Goal: Transaction & Acquisition: Obtain resource

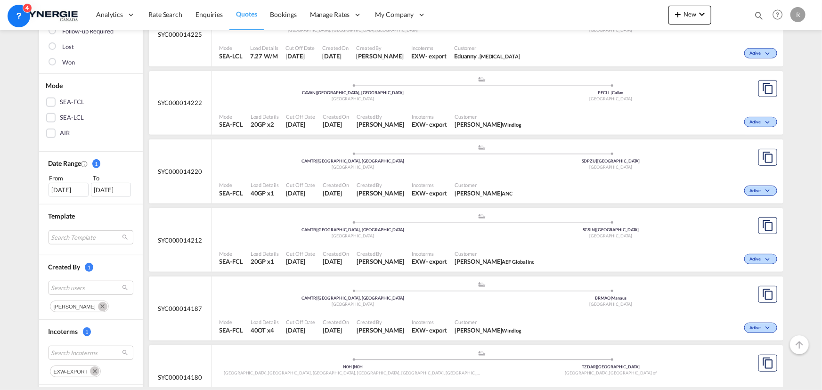
scroll to position [171, 0]
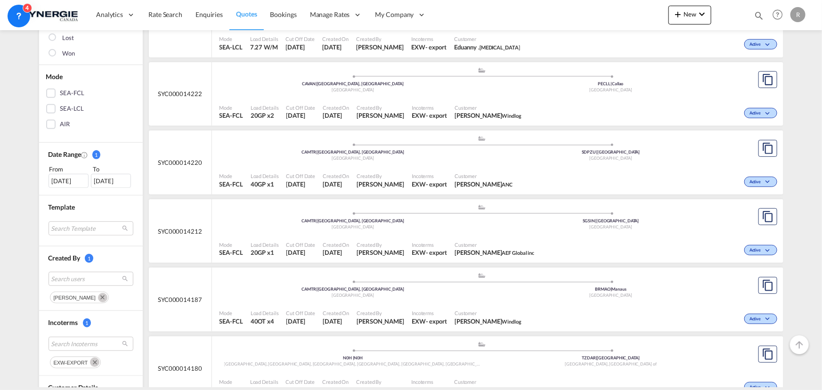
click at [90, 358] on md-icon "Remove" at bounding box center [94, 361] width 9 height 9
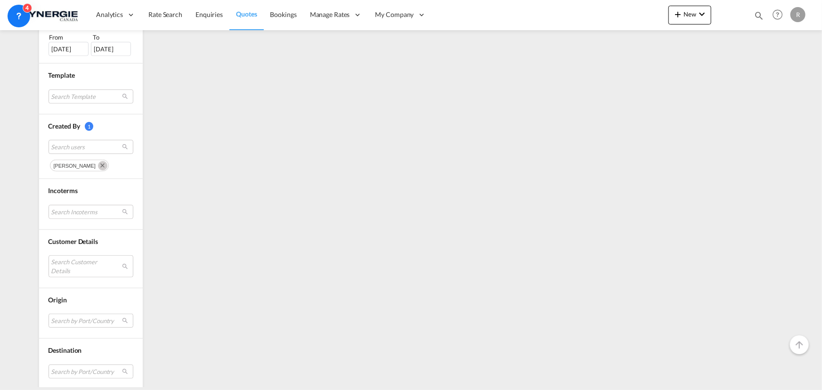
scroll to position [342, 0]
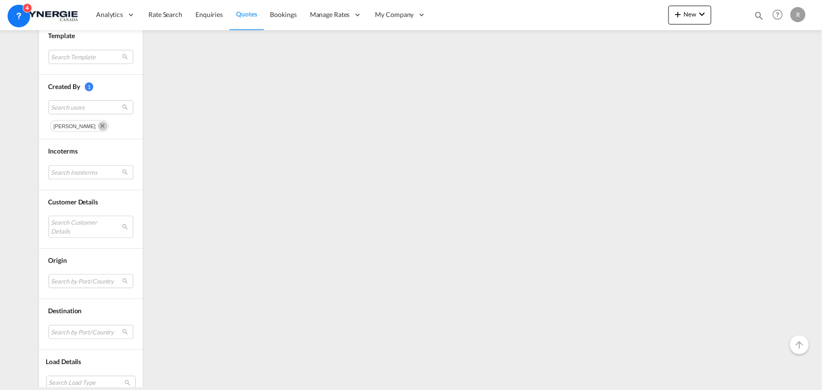
click at [75, 178] on md-select "Search Incoterms" at bounding box center [91, 172] width 85 height 14
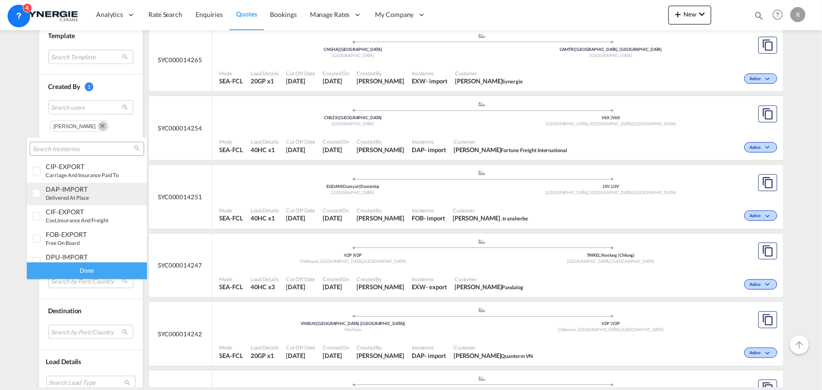
click at [75, 198] on small "delivered at place" at bounding box center [67, 197] width 43 height 6
click at [96, 271] on div "Done" at bounding box center [87, 270] width 120 height 16
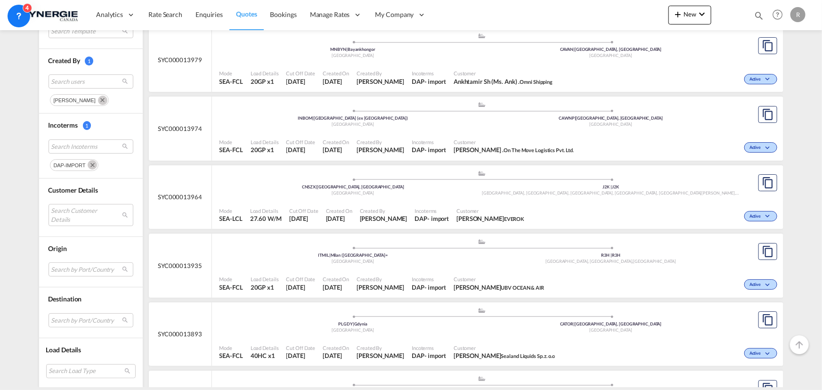
scroll to position [1755, 0]
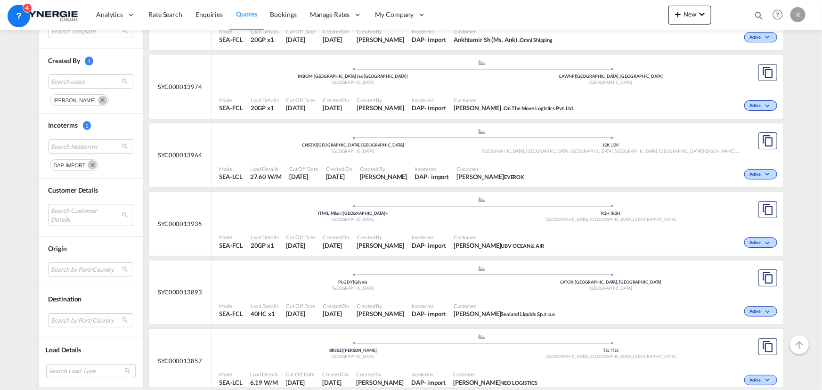
click at [477, 168] on span "Customer" at bounding box center [490, 168] width 68 height 7
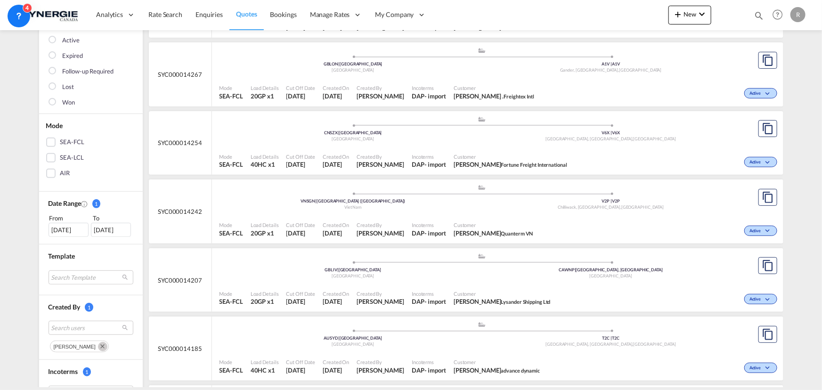
scroll to position [0, 0]
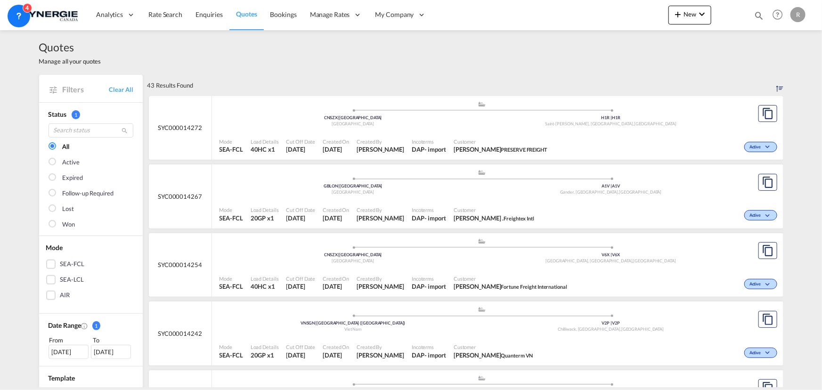
click at [760, 17] on md-icon "icon-magnify" at bounding box center [758, 15] width 10 height 10
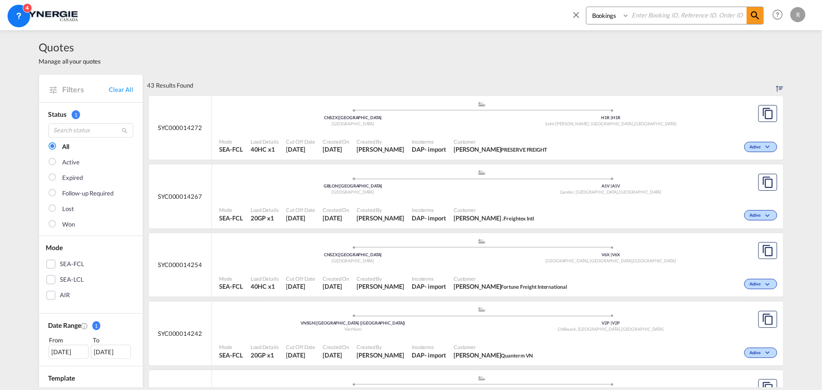
click at [612, 16] on select "Bookings Quotes Enquiries" at bounding box center [608, 15] width 45 height 17
select select "Quotes"
click at [586, 7] on select "Bookings Quotes Enquiries" at bounding box center [608, 15] width 45 height 17
click at [653, 20] on input at bounding box center [687, 15] width 117 height 16
type input "14103"
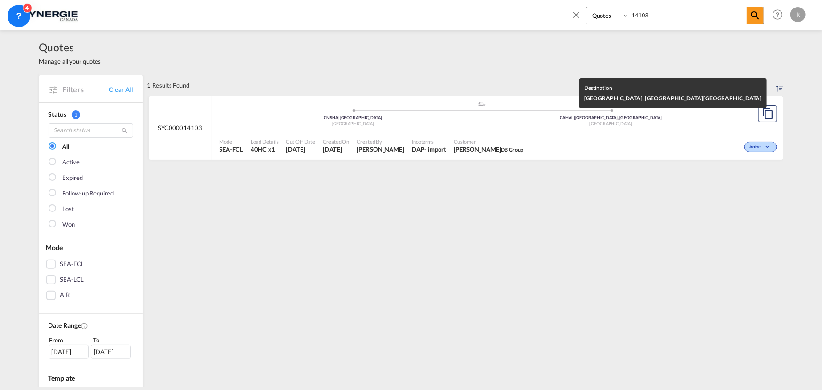
click at [595, 126] on div "Canada" at bounding box center [611, 124] width 258 height 6
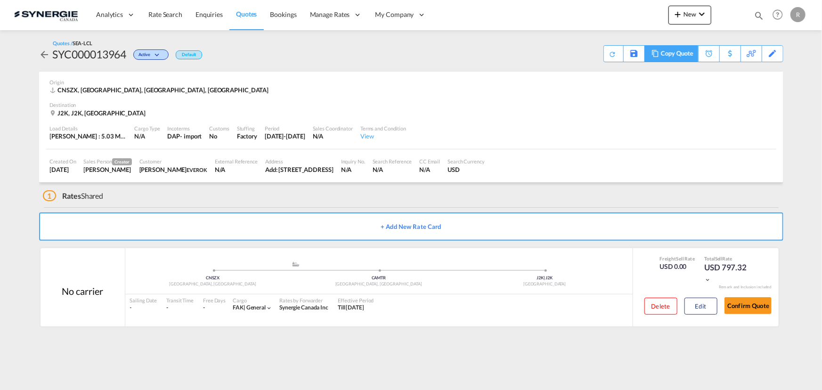
click at [682, 55] on div "Copy Quote" at bounding box center [677, 54] width 32 height 16
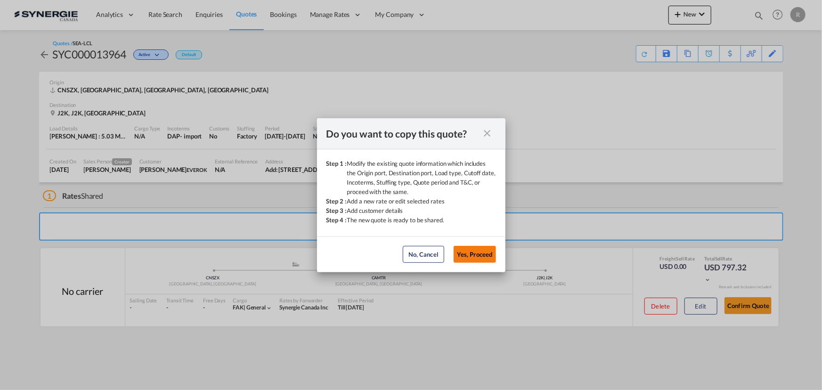
click at [475, 257] on button "Yes, Proceed" at bounding box center [475, 254] width 42 height 17
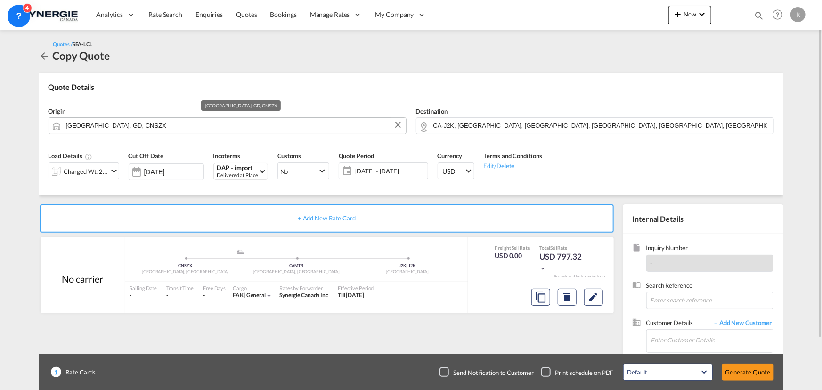
click at [184, 126] on input "[GEOGRAPHIC_DATA], GD, CNSZX" at bounding box center [233, 125] width 335 height 16
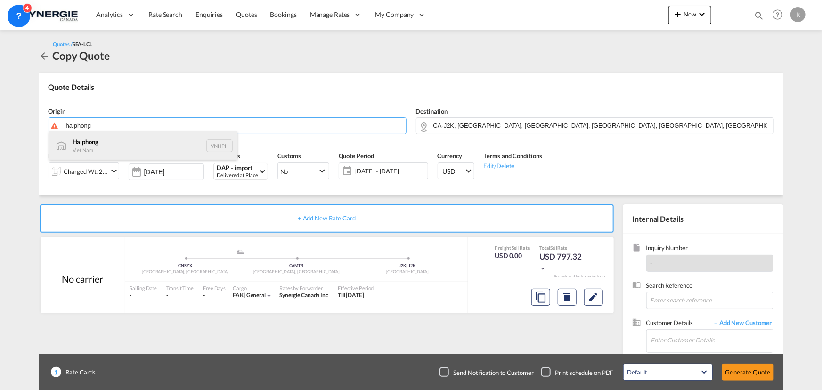
click at [76, 146] on div "Haiphong Viet Nam VNHPH" at bounding box center [143, 145] width 188 height 28
type input "Haiphong, VNHPH"
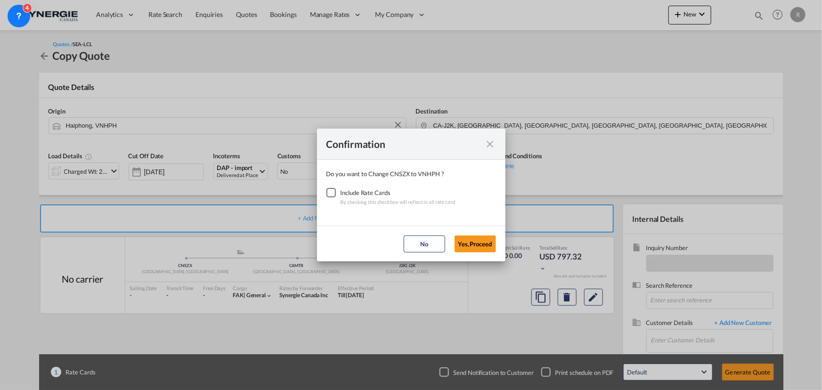
click at [327, 194] on div "Checkbox No Ink" at bounding box center [330, 192] width 9 height 9
click at [476, 242] on button "Yes,Proceed" at bounding box center [474, 243] width 41 height 17
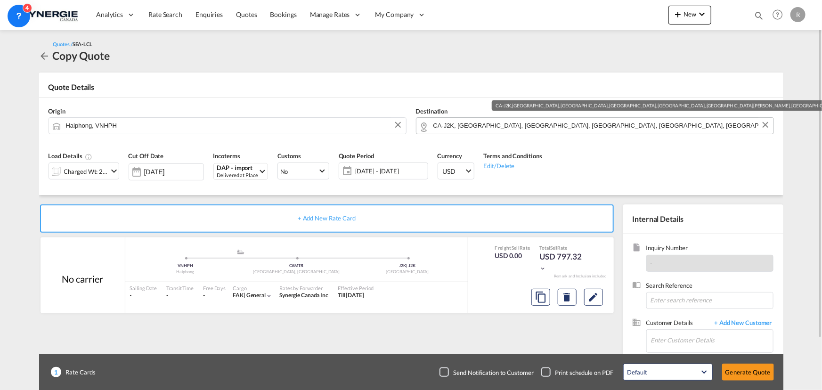
click at [751, 123] on input "CA-J2K, Brigham, QC, Cowansville, East Farnham, Saint-Alphonse-de-Granby, QC, Q…" at bounding box center [600, 125] width 335 height 16
click at [764, 126] on button "Clear Input" at bounding box center [765, 125] width 14 height 14
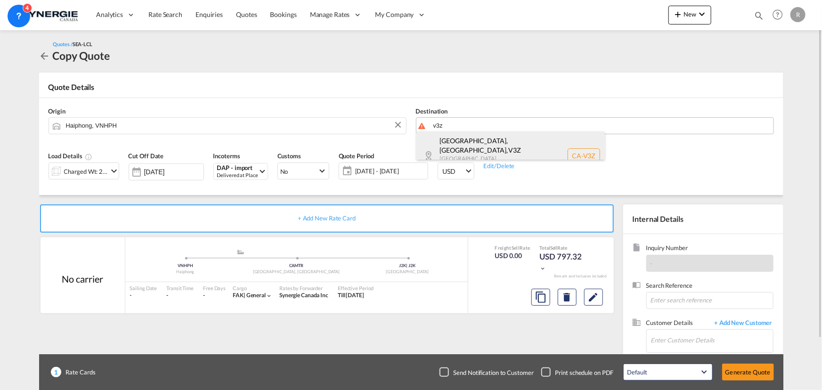
click at [503, 143] on div "Surrey, BC , V3Z British Columbia ... Canada CA-V3Z" at bounding box center [510, 155] width 188 height 49
type input "CA-V3Z, Surrey, BC, British Columbia ..."
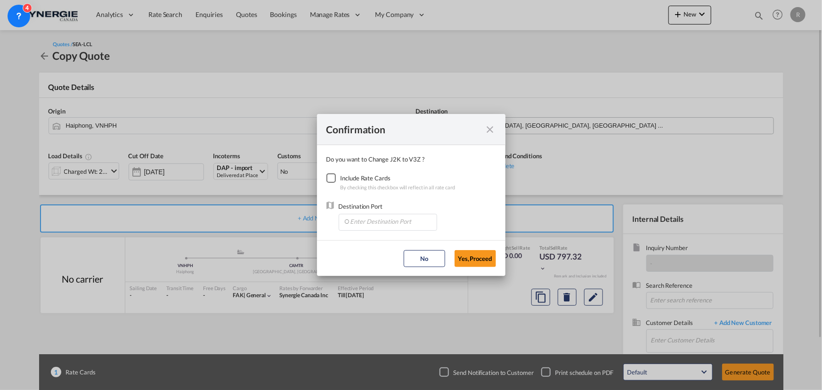
click at [331, 178] on div "Checkbox No Ink" at bounding box center [330, 177] width 9 height 9
click at [387, 223] on input "Enter Destination Port" at bounding box center [389, 221] width 93 height 14
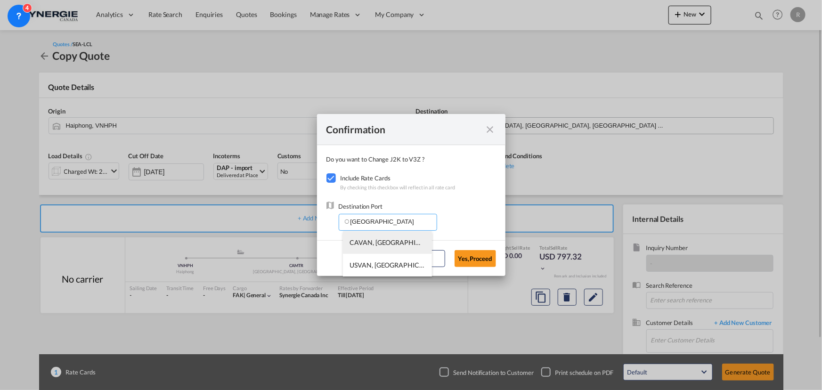
click at [361, 243] on span "CAVAN, Vancouver, BC, Canada, North America, Americas" at bounding box center [534, 242] width 369 height 8
type input "CAVAN, Vancouver, BC, Canada, North America, Americas"
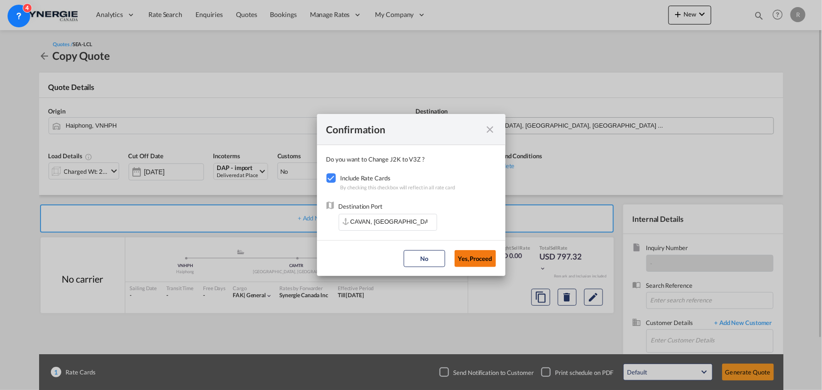
click at [485, 262] on button "Yes,Proceed" at bounding box center [474, 258] width 41 height 17
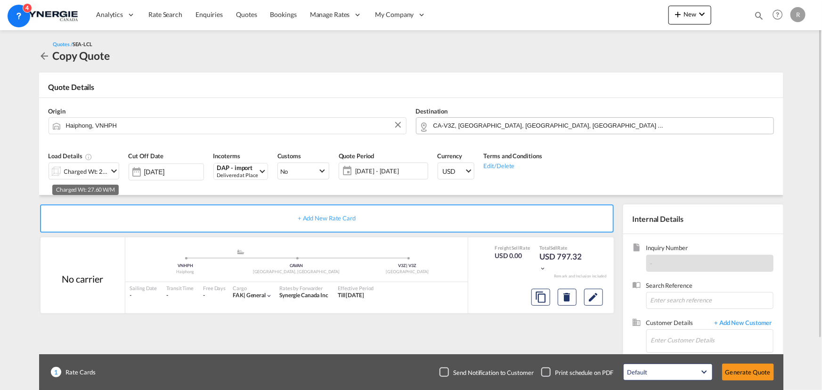
click at [71, 171] on div "Charged Wt: 27.60 W/M" at bounding box center [86, 171] width 44 height 13
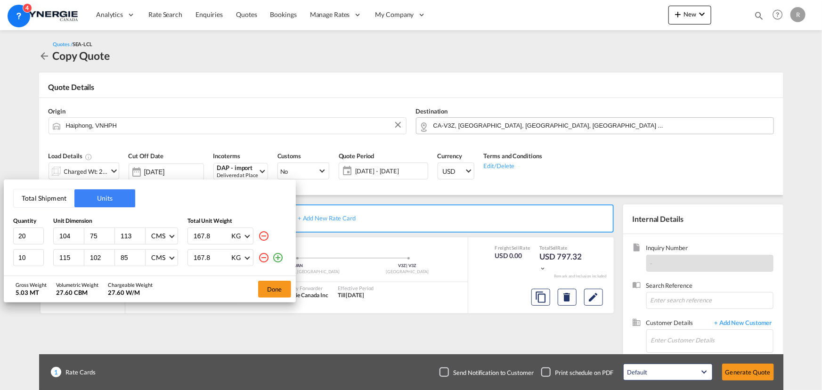
click at [41, 202] on button "Total Shipment" at bounding box center [44, 198] width 61 height 18
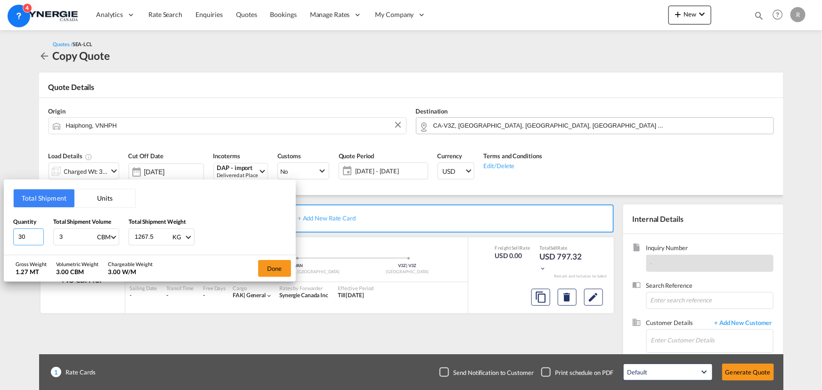
drag, startPoint x: 31, startPoint y: 236, endPoint x: -22, endPoint y: 231, distance: 52.5
click at [0, 231] on html "Analytics Reports Dashboard Rate Search Enquiries Quotes" at bounding box center [411, 195] width 822 height 390
type input "321"
type input "33.33"
type input "3566.2"
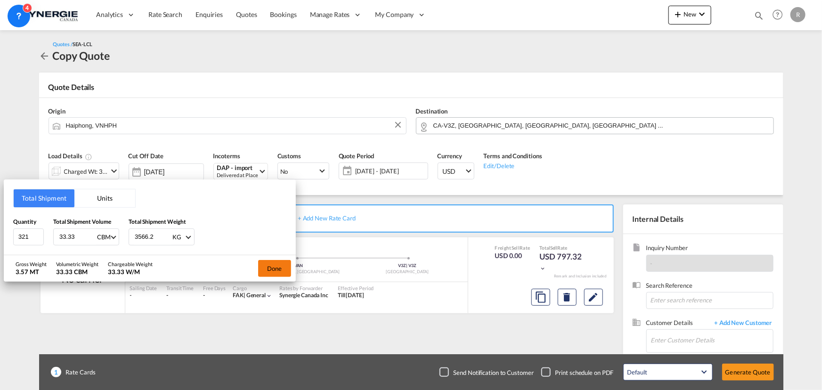
click at [278, 268] on button "Done" at bounding box center [274, 268] width 33 height 17
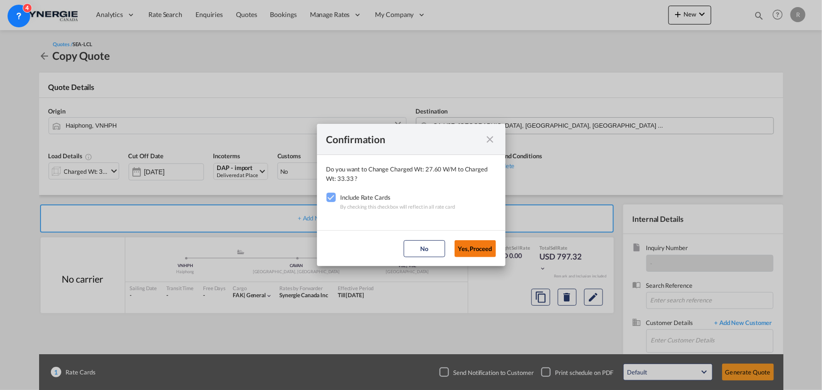
click at [482, 245] on button "Yes,Proceed" at bounding box center [474, 248] width 41 height 17
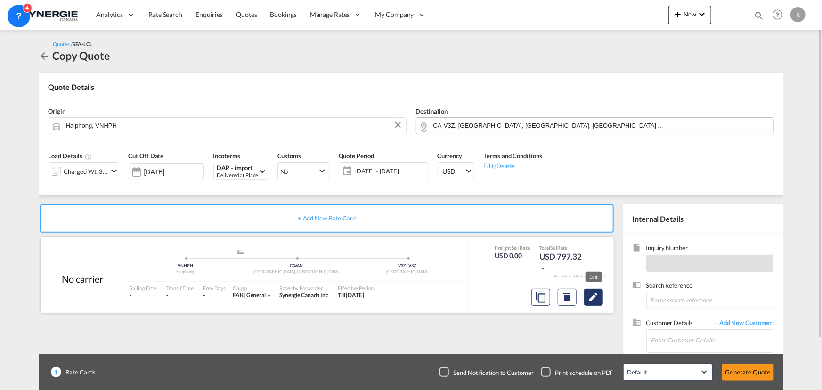
click at [598, 299] on md-icon "Edit" at bounding box center [593, 297] width 11 height 11
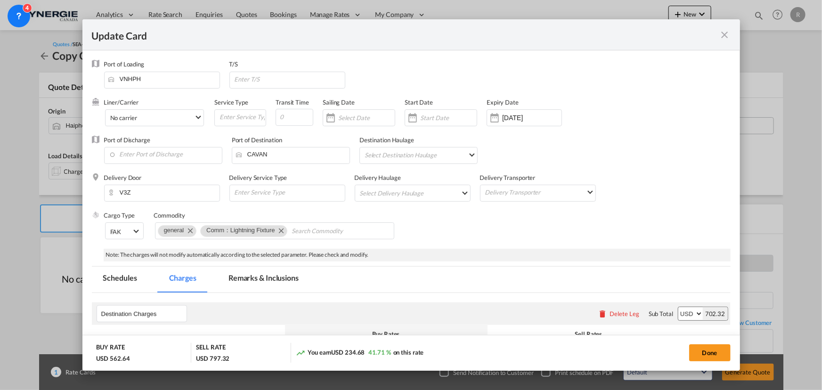
select select "per_hbl"
select select "flat"
select select "per_shipment"
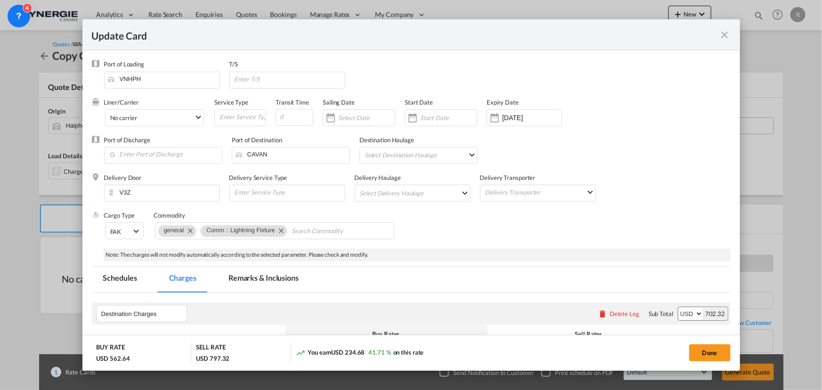
select select "per_bl"
click at [276, 230] on md-icon "Remove Comm：Lightning Fixture" at bounding box center [280, 230] width 11 height 11
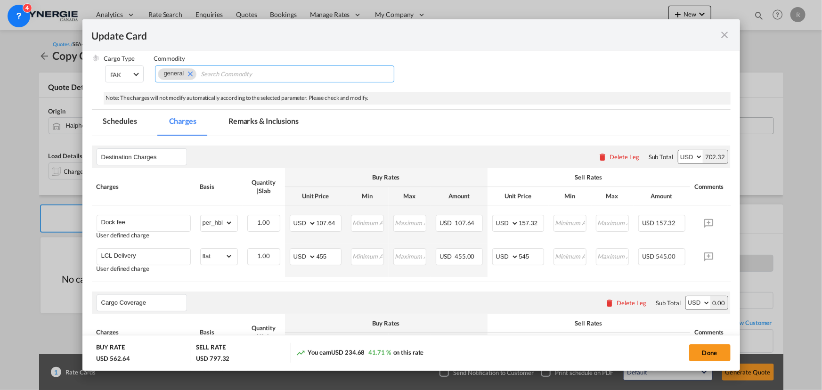
scroll to position [171, 0]
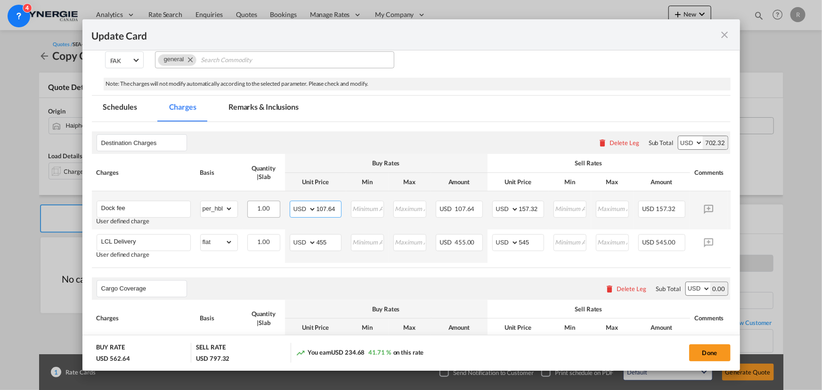
drag, startPoint x: 332, startPoint y: 207, endPoint x: 277, endPoint y: 204, distance: 55.6
click at [277, 204] on tr "Dock fee User defined charge Please Enter Already Exists gross_weight volumetri…" at bounding box center [425, 210] width 667 height 38
type input "113"
drag, startPoint x: 539, startPoint y: 208, endPoint x: 482, endPoint y: 208, distance: 57.5
click at [482, 208] on tr "Dock fee User defined charge Please Enter Already Exists gross_weight volumetri…" at bounding box center [425, 210] width 667 height 38
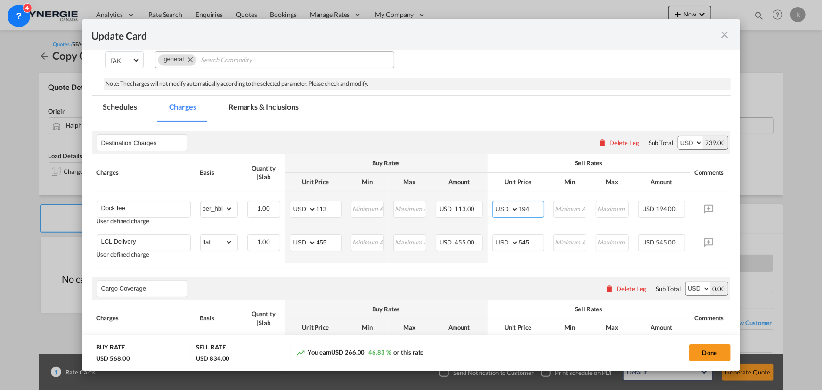
type input "194"
drag, startPoint x: 329, startPoint y: 243, endPoint x: 277, endPoint y: 237, distance: 52.6
click at [277, 237] on tr "LCL Delivery User defined charge Please Enter Already Exists gross_weight volum…" at bounding box center [425, 245] width 667 height 33
type input "255"
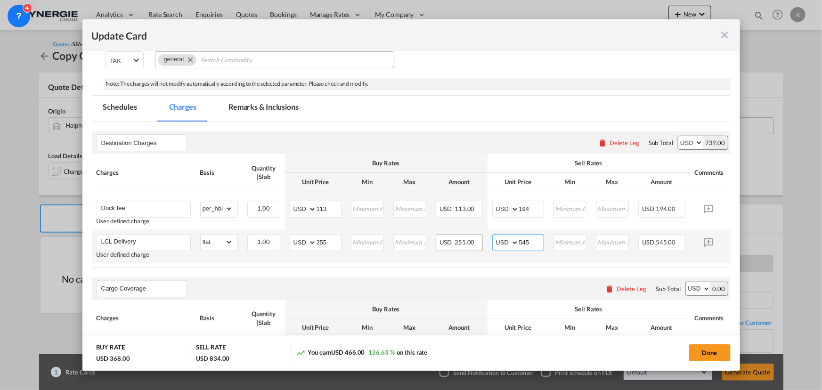
drag, startPoint x: 535, startPoint y: 242, endPoint x: 473, endPoint y: 238, distance: 62.7
click at [473, 238] on tr "LCL Delivery User defined charge Please Enter Already Exists gross_weight volum…" at bounding box center [425, 245] width 667 height 33
type input "350"
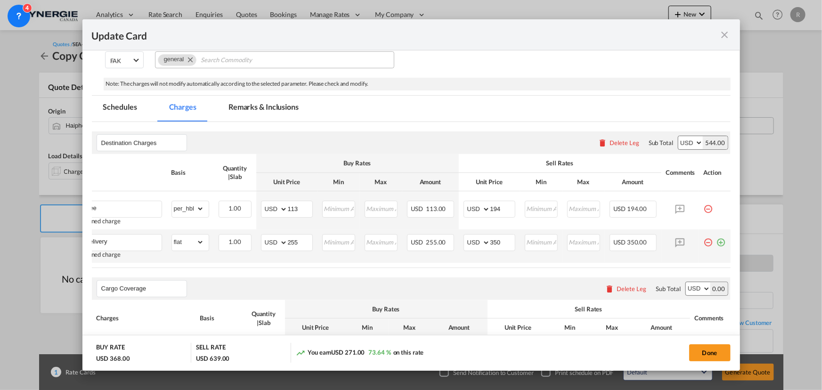
click at [716, 243] on md-icon "icon-plus-circle-outline green-400-fg" at bounding box center [720, 238] width 9 height 9
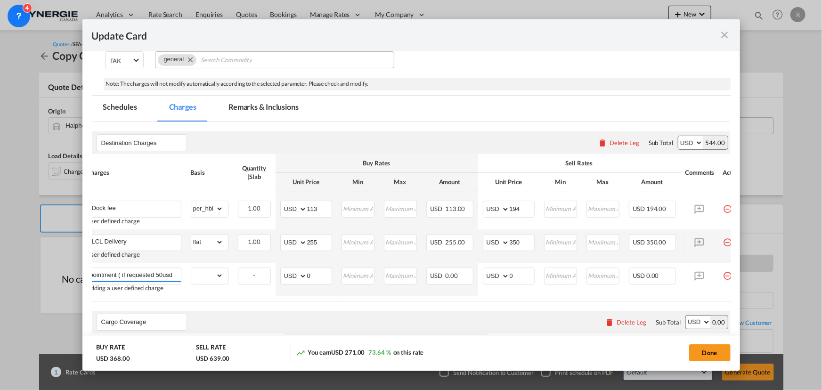
scroll to position [0, 12]
type input "Appointment ( if requested 50usd)"
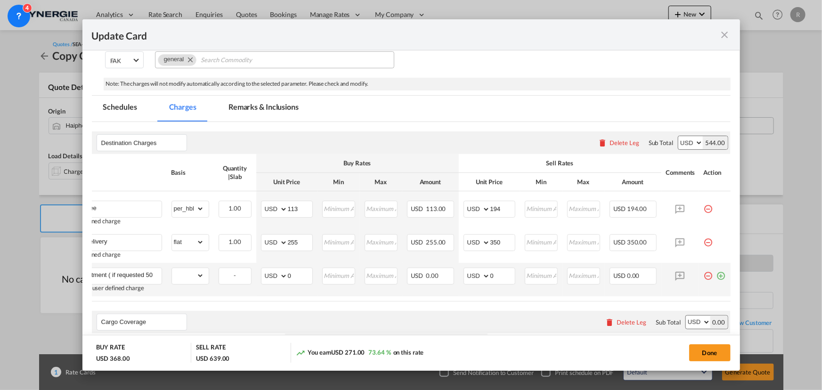
click at [716, 276] on md-icon "icon-plus-circle-outline green-400-fg" at bounding box center [720, 271] width 9 height 9
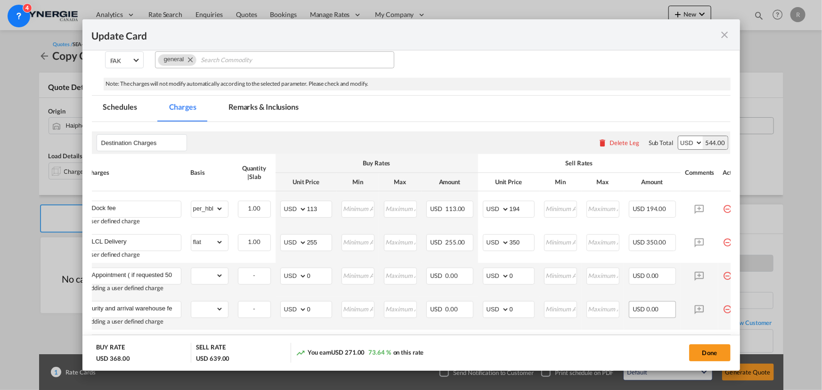
scroll to position [0, 14]
type input "Security and arrival warehouse fee"
click at [218, 278] on select "gross_weight volumetric_weight per_shipment per_bl per_km per_hawb per_kg flat …" at bounding box center [207, 275] width 32 height 15
select select "per_shipment"
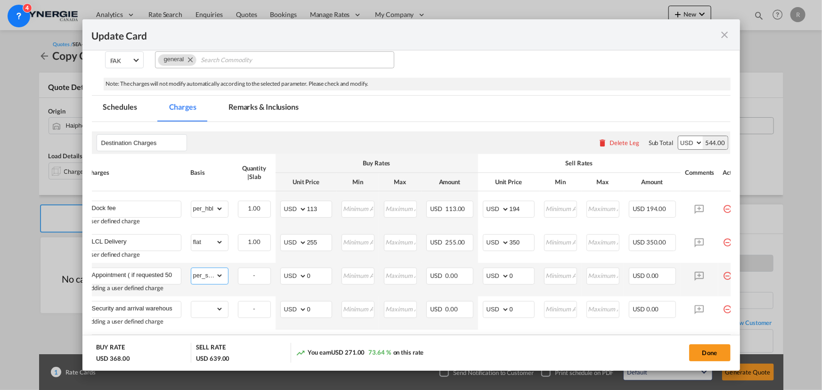
click at [191, 268] on select "gross_weight volumetric_weight per_shipment per_bl per_km per_hawb per_kg flat …" at bounding box center [207, 275] width 32 height 15
click at [212, 308] on select "gross_weight volumetric_weight per_shipment per_bl per_km per_hawb per_kg flat …" at bounding box center [207, 308] width 32 height 15
select select "per_shipment"
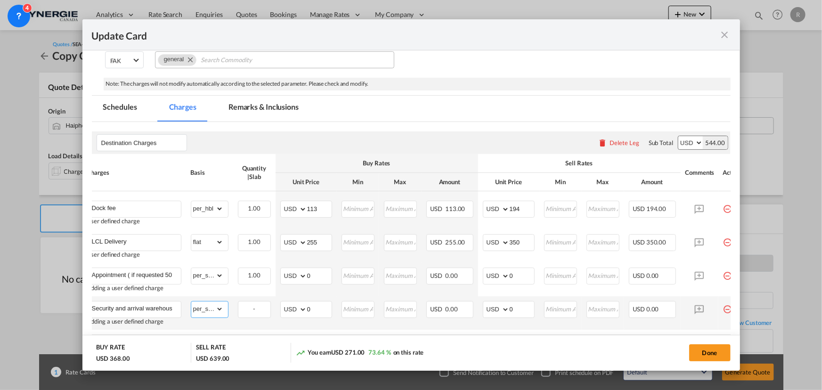
click at [191, 301] on select "gross_weight volumetric_weight per_shipment per_bl per_km per_hawb per_kg flat …" at bounding box center [207, 308] width 32 height 15
drag, startPoint x: 319, startPoint y: 306, endPoint x: 277, endPoint y: 297, distance: 42.3
click at [277, 297] on td "AED AFN ALL AMD ANG AOA ARS AUD AWG AZN BAM BBD BDT BGN BHD BIF BMD BND BOB BRL…" at bounding box center [305, 312] width 61 height 33
type input "32"
drag, startPoint x: 499, startPoint y: 306, endPoint x: 491, endPoint y: 297, distance: 12.4
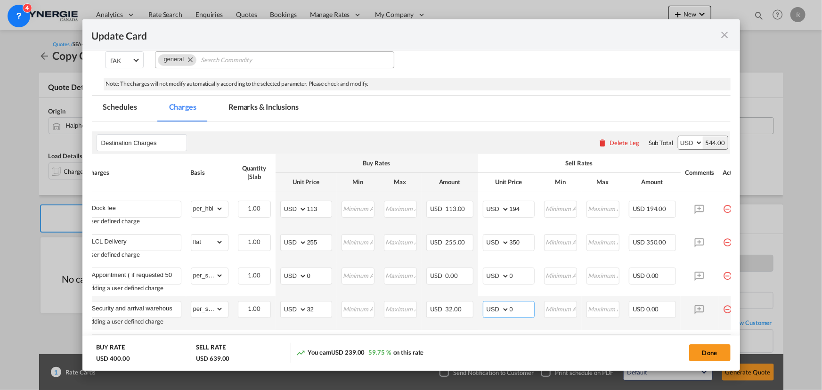
click at [497, 306] on md-input-container "AED AFN ALL AMD ANG AOA ARS AUD AWG AZN BAM BBD BDT BGN BHD BIF BMD BND BOB BRL…" at bounding box center [509, 309] width 52 height 17
type input "40"
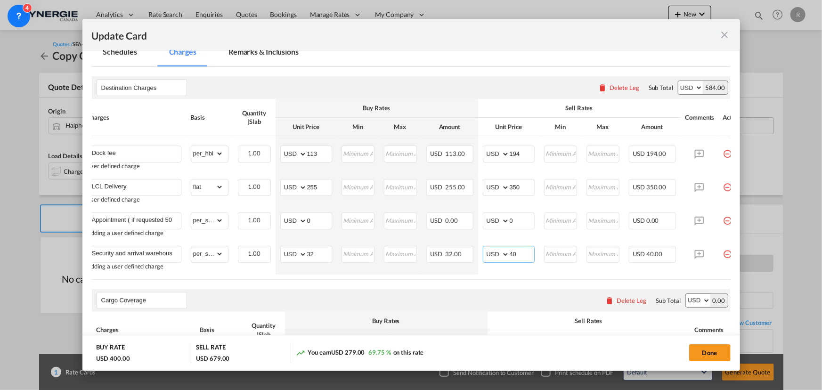
scroll to position [219, 0]
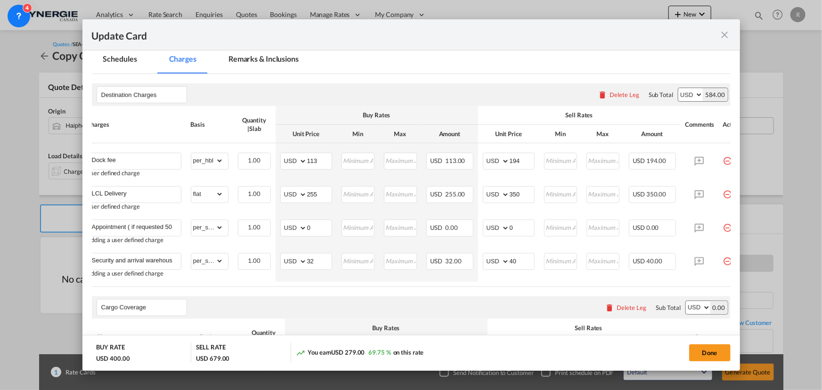
click at [274, 58] on md-tab-item "Remarks & Inclusions" at bounding box center [263, 61] width 93 height 26
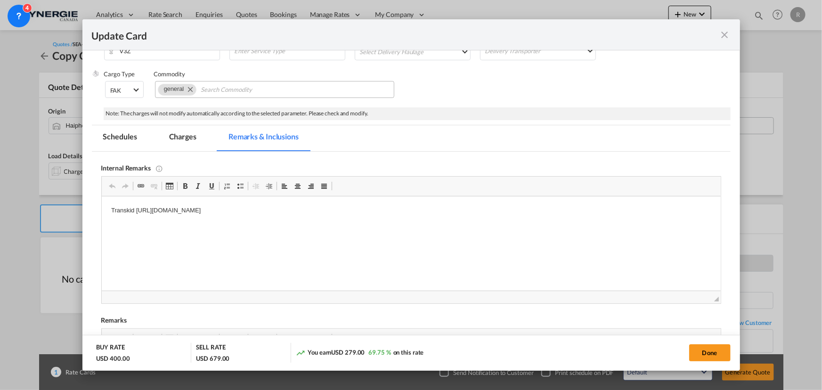
scroll to position [182, 0]
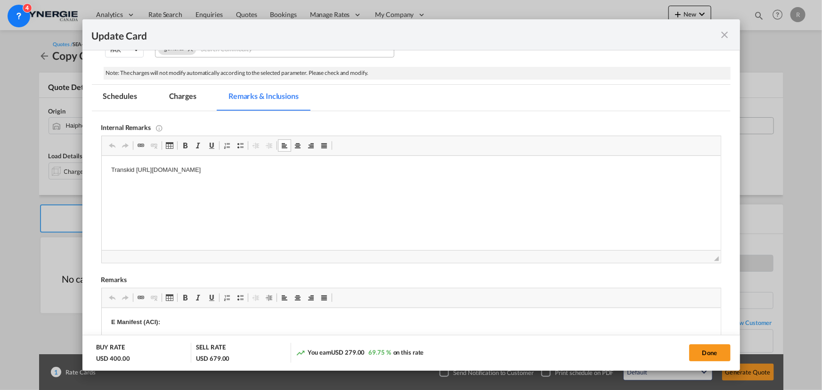
drag, startPoint x: 104, startPoint y: 172, endPoint x: 509, endPoint y: 194, distance: 405.1
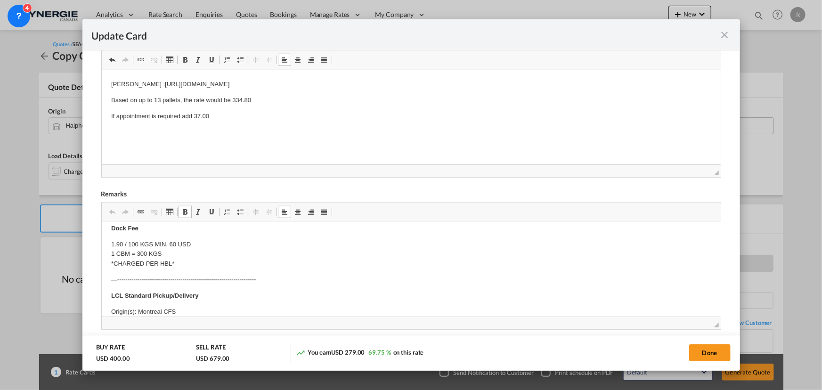
scroll to position [128, 0]
click at [211, 251] on p "LCL Standard Pickup/Delivery" at bounding box center [411, 253] width 600 height 10
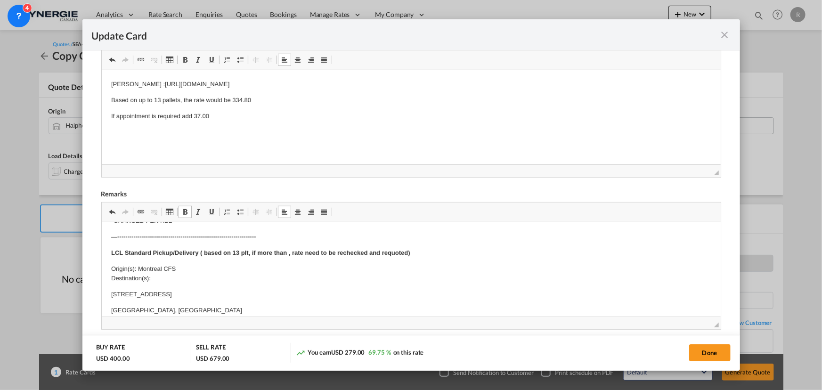
click at [139, 267] on p "Origin(s): Montreal CFS Destination(s):" at bounding box center [411, 274] width 600 height 20
drag, startPoint x: 139, startPoint y: 267, endPoint x: 192, endPoint y: 267, distance: 53.2
click at [192, 267] on p "Origin(s): Montreal CFS Destination(s):" at bounding box center [411, 274] width 600 height 20
click at [166, 278] on p "Origin(s): Vancouver CFS ( Simard warehouse) Destination(s):" at bounding box center [411, 274] width 600 height 20
click at [162, 275] on p "Origin(s): Vancouver CFS ( Simard warehouse) Destination(s):" at bounding box center [411, 274] width 600 height 20
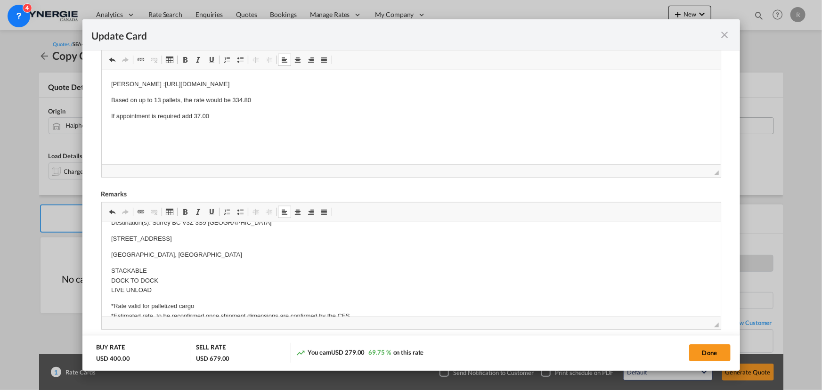
scroll to position [171, 0]
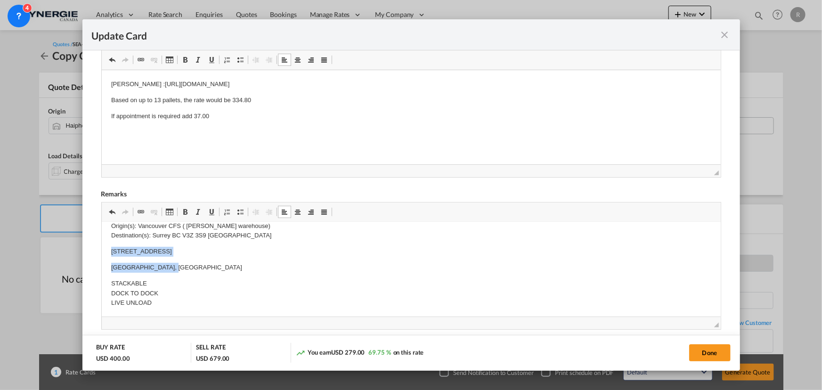
drag, startPoint x: 107, startPoint y: 248, endPoint x: 186, endPoint y: 264, distance: 80.3
click at [186, 264] on html "E Manifest (ACI): Applicable if Synergie is responsible to submit Per E-manifes…" at bounding box center [410, 302] width 619 height 503
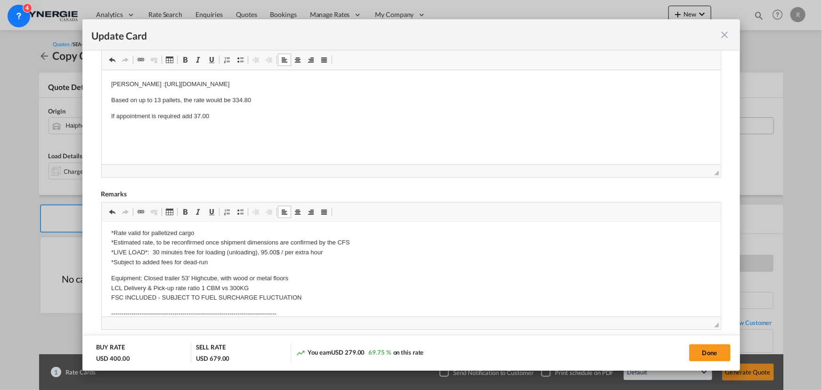
scroll to position [257, 0]
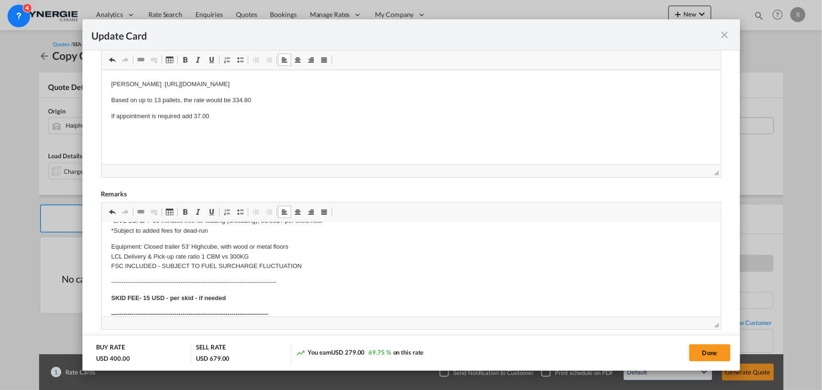
click at [150, 298] on strong "SKID FEE- 15 USD - per skid - if needed" at bounding box center [168, 297] width 114 height 7
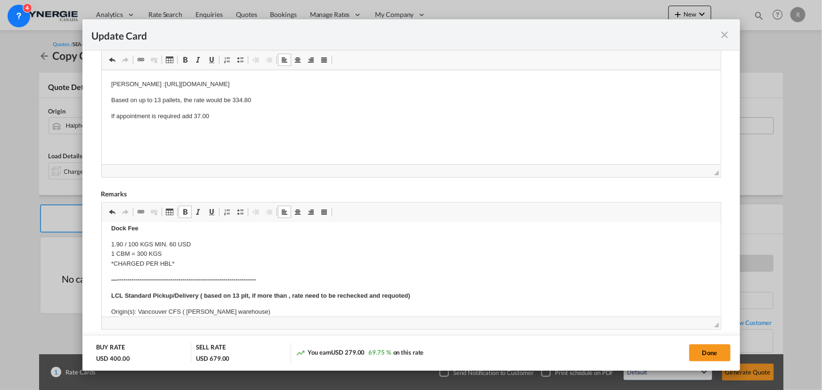
scroll to position [182, 0]
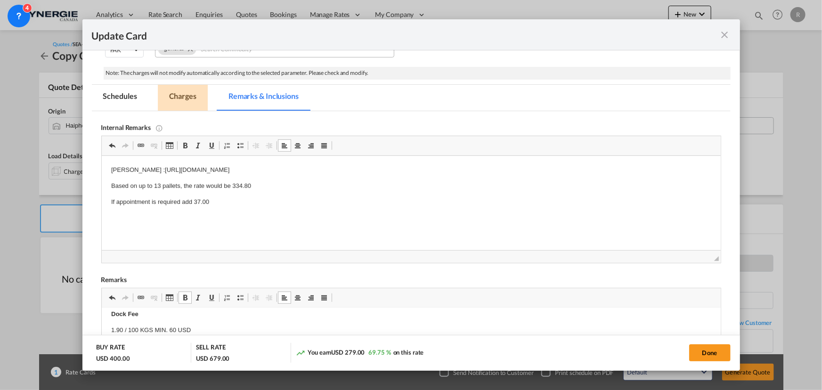
click at [184, 96] on md-tab-item "Charges" at bounding box center [183, 98] width 50 height 26
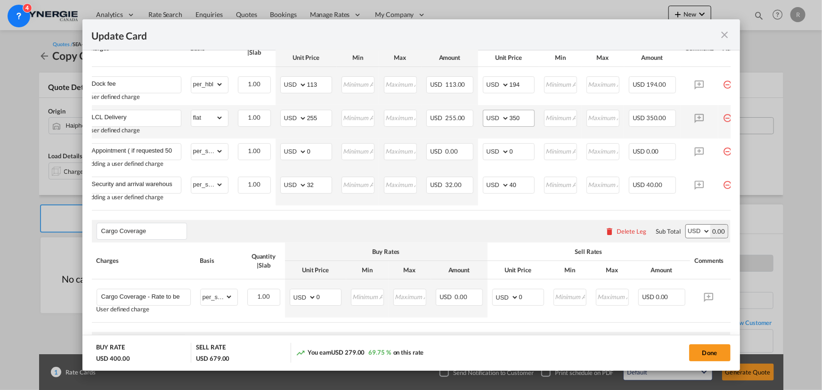
scroll to position [310, 0]
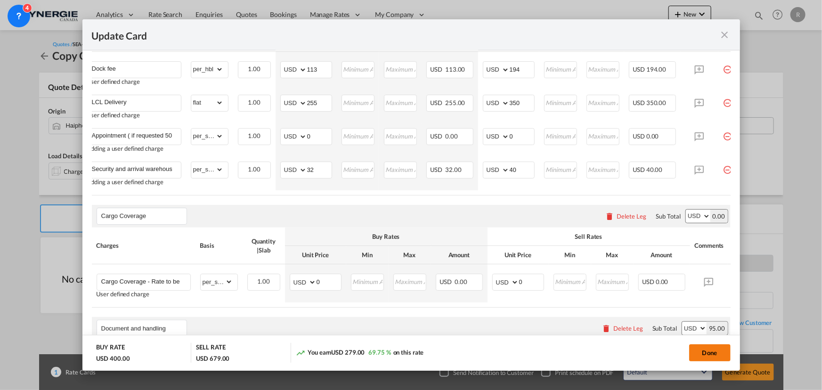
click at [707, 358] on button "Done" at bounding box center [709, 352] width 41 height 17
type input "03 Sep 2025"
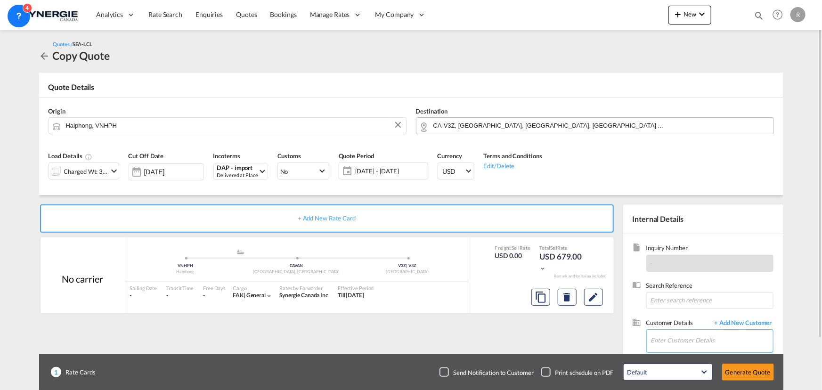
click at [656, 337] on input "Enter Customer Details" at bounding box center [712, 340] width 122 height 21
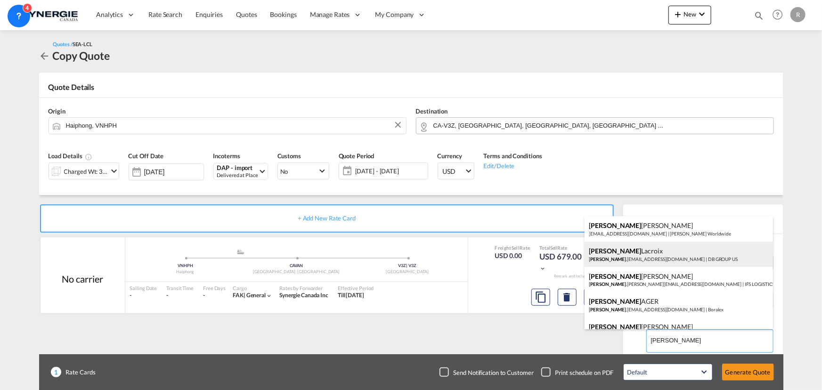
click at [639, 256] on div "Elizabeth Lacroix elizabeth .lacroix@dbgroup.net | DB GROUP US" at bounding box center [678, 254] width 188 height 25
type input "DB GROUP US, Elizabeth Lacroix, elizabeth.lacroix@dbgroup.net"
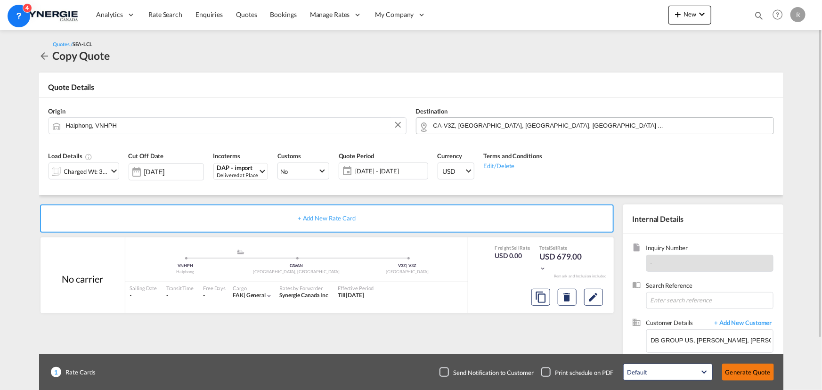
click at [746, 370] on button "Generate Quote" at bounding box center [748, 372] width 52 height 17
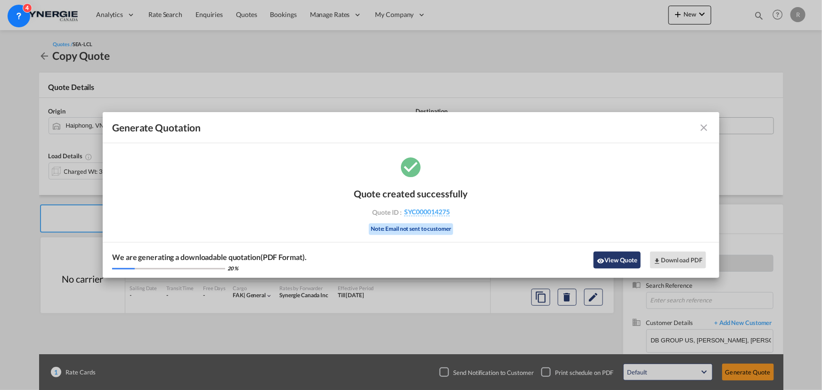
click at [614, 260] on button "View Quote" at bounding box center [616, 259] width 47 height 17
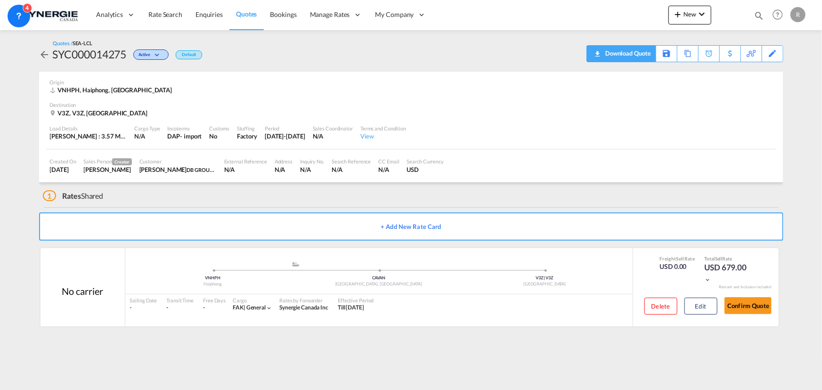
click at [639, 50] on div "Download Quote" at bounding box center [627, 53] width 48 height 15
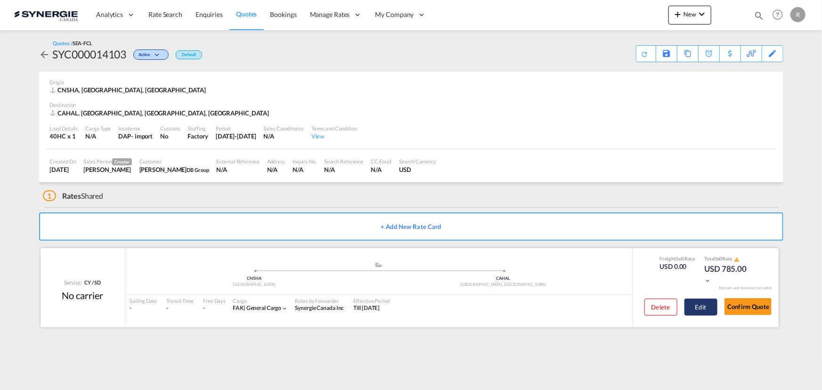
click at [700, 302] on button "Edit" at bounding box center [700, 307] width 33 height 17
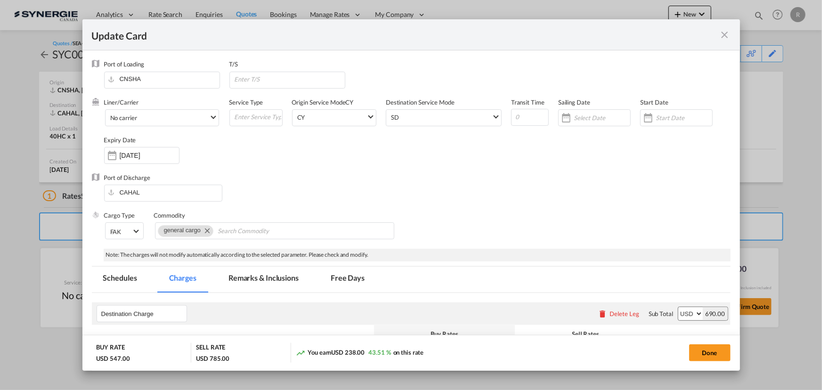
select select "per container"
select select "per B/L"
select select "per container"
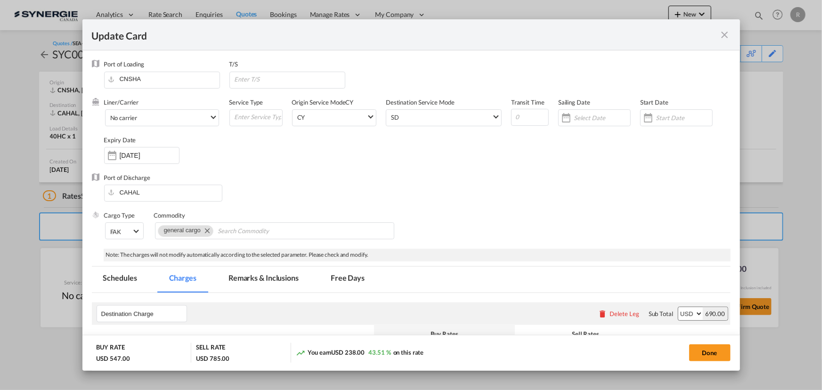
select select "per shipment"
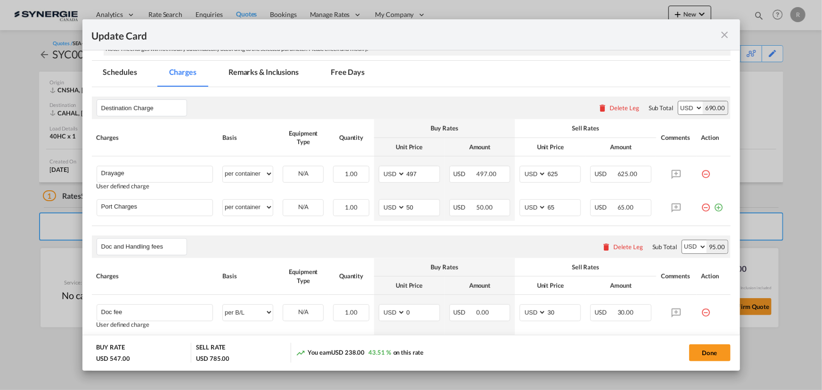
scroll to position [214, 0]
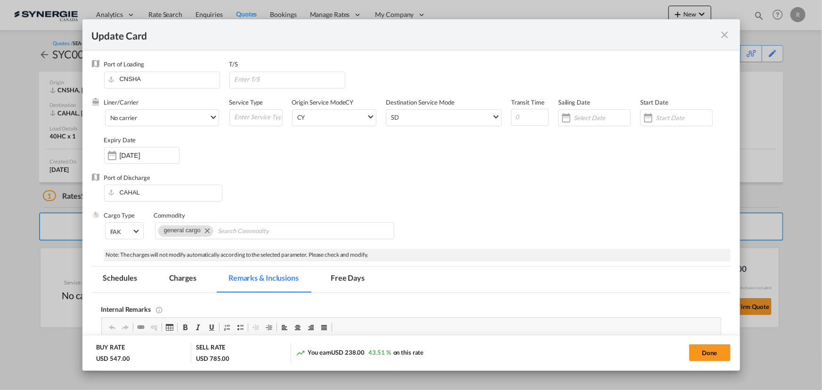
scroll to position [128, 0]
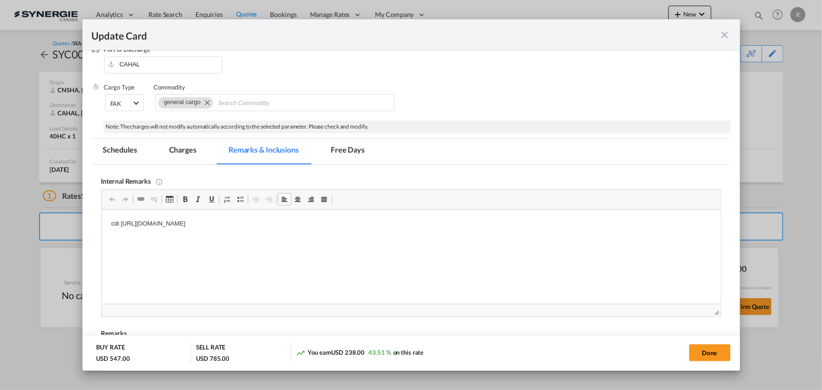
click at [396, 221] on p "cdi [URL][DOMAIN_NAME]" at bounding box center [411, 224] width 600 height 10
drag, startPoint x: 129, startPoint y: 222, endPoint x: 413, endPoint y: 240, distance: 284.6
click at [413, 240] on html "cdi [URL][DOMAIN_NAME]" at bounding box center [410, 232] width 619 height 45
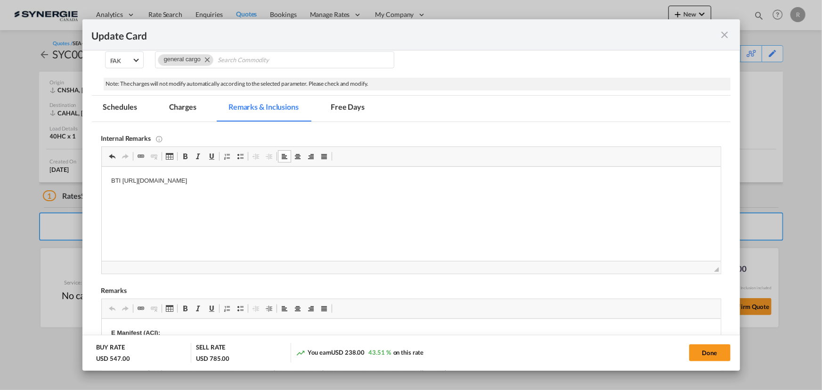
scroll to position [214, 0]
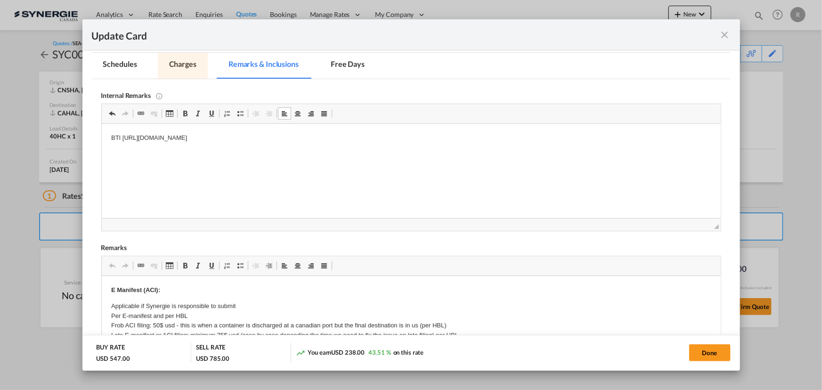
click at [187, 67] on md-tab-item "Charges" at bounding box center [183, 66] width 50 height 26
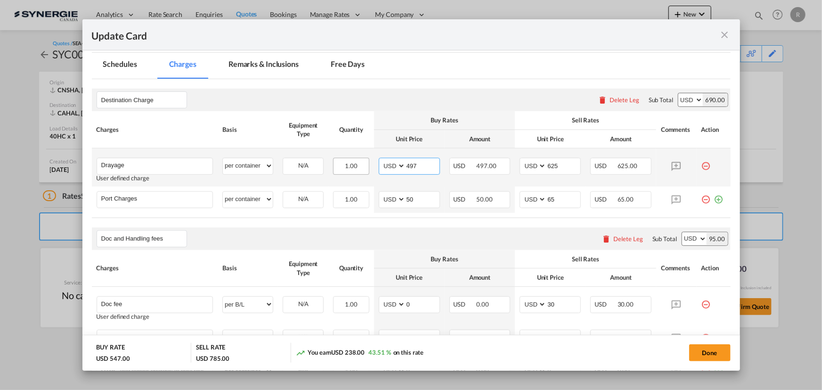
drag, startPoint x: 420, startPoint y: 164, endPoint x: 357, endPoint y: 157, distance: 63.0
click at [357, 157] on tr "Drayage Please Enter User Defined Charges Cannot Be Published User defined char…" at bounding box center [411, 167] width 639 height 38
type input "685"
drag, startPoint x: 559, startPoint y: 162, endPoint x: 504, endPoint y: 161, distance: 54.7
click at [504, 161] on tr "Drayage Please Enter User Defined Charges Cannot Be Published User defined char…" at bounding box center [411, 167] width 639 height 38
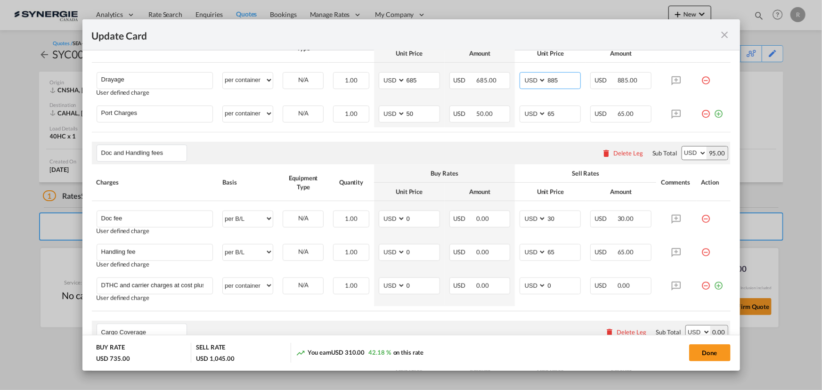
scroll to position [257, 0]
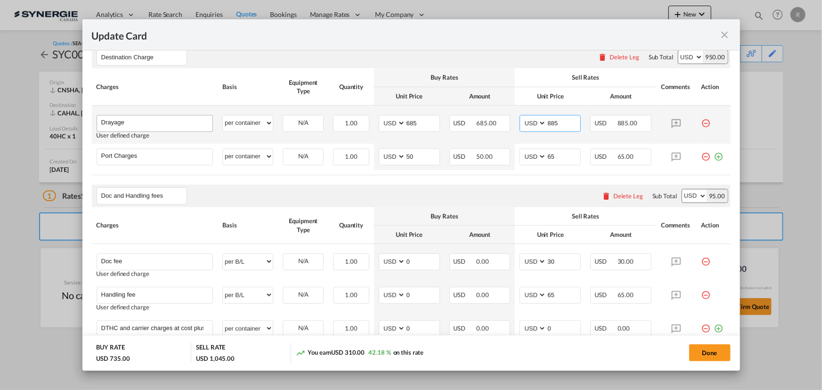
type input "885"
click at [141, 121] on input "Drayage" at bounding box center [157, 122] width 112 height 14
click at [154, 120] on input "Drayage" at bounding box center [157, 122] width 112 height 14
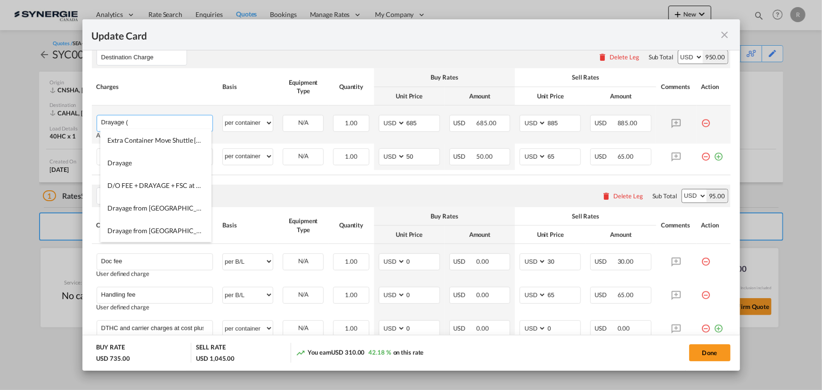
paste input "Waverley first, then [GEOGRAPHIC_DATA]"
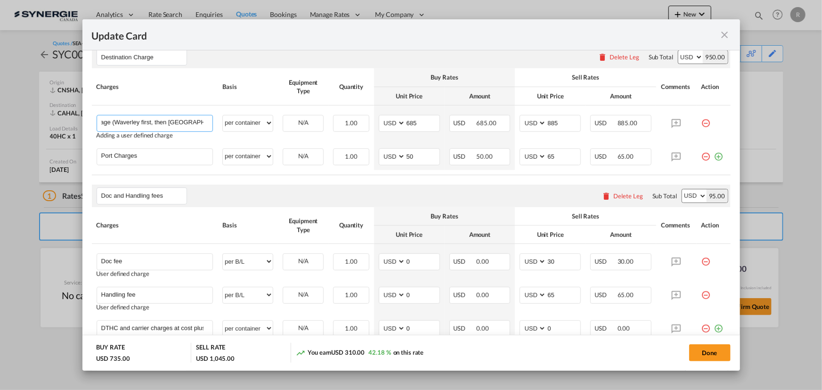
type input "Drayage (Waverley first, then [GEOGRAPHIC_DATA])"
click at [402, 185] on div "Doc and Handling fees Please enter leg name Leg Name Already Exists Delete Leg …" at bounding box center [411, 196] width 639 height 23
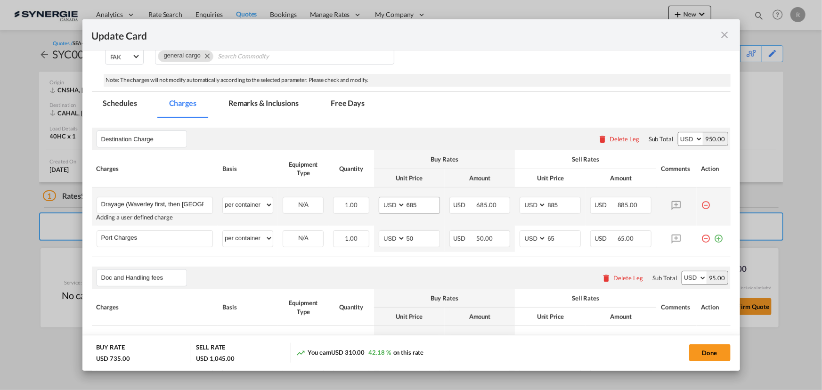
scroll to position [128, 0]
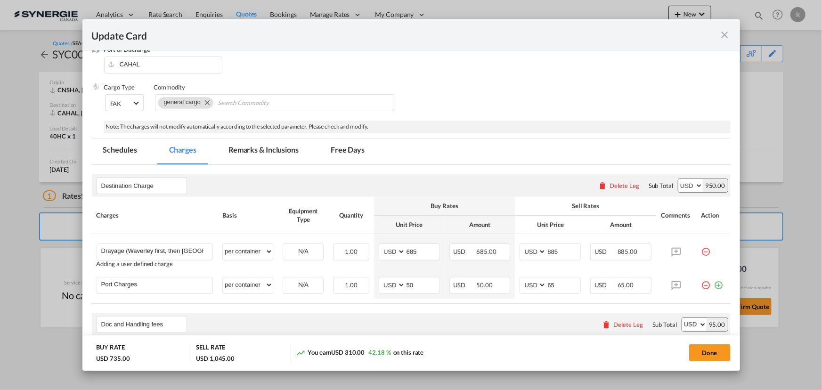
click at [271, 151] on md-tab-item "Remarks & Inclusions" at bounding box center [263, 151] width 93 height 26
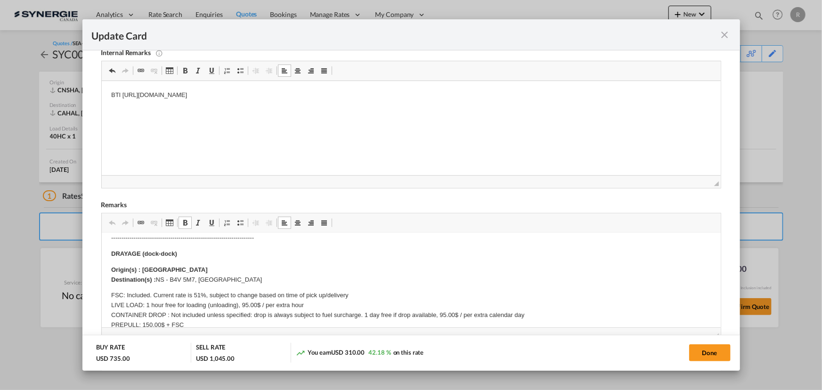
click at [154, 276] on strong "Origin(s) : Halifax Destination(s) :" at bounding box center [159, 274] width 97 height 17
click at [155, 278] on p "Origin(s) : Halifax Destination(s) : NS - B4V 5M7, [GEOGRAPHIC_DATA]" at bounding box center [411, 275] width 600 height 20
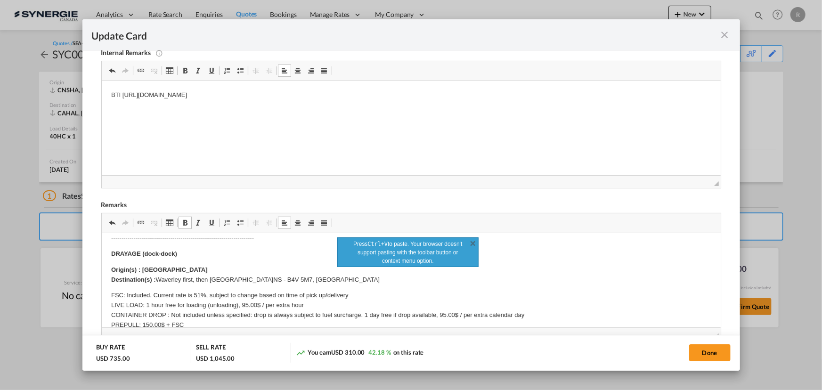
click at [241, 279] on p "Origin(s) : Halifax Destination(s) : [GEOGRAPHIC_DATA] first, then Bridgewater …" at bounding box center [411, 275] width 600 height 20
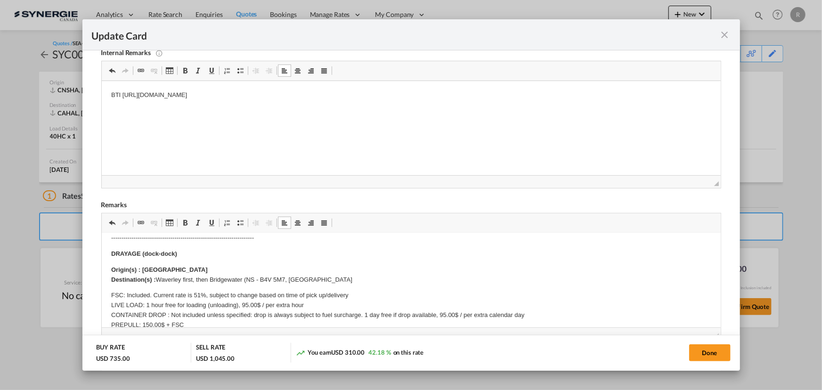
scroll to position [128, 0]
click at [258, 276] on p "Origin(s) : Halifax Destination(s) : [GEOGRAPHIC_DATA] first, then [GEOGRAPHIC_…" at bounding box center [411, 275] width 600 height 20
click at [417, 275] on p "Origin(s) : Halifax Destination(s) : [GEOGRAPHIC_DATA] first, then [GEOGRAPHIC_…" at bounding box center [411, 275] width 600 height 20
click at [204, 297] on p "FSC: Included. Current rate is 51%, subject to change based on time of pick up/…" at bounding box center [411, 320] width 600 height 59
click at [308, 306] on p "FSC: Included. Current rate, subject to change based on time of pick up/deliver…" at bounding box center [411, 320] width 600 height 59
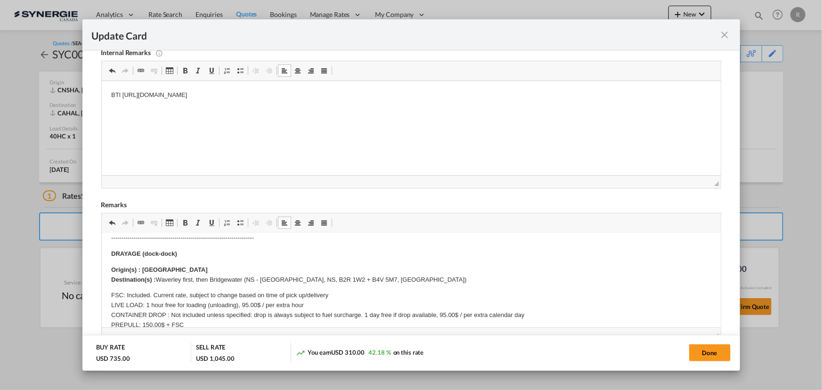
click at [237, 303] on p "FSC: Included. Current rate, subject to change based on time of pick up/deliver…" at bounding box center [411, 320] width 600 height 59
click at [420, 279] on p "Origin(s) : Halifax Destination(s) : [GEOGRAPHIC_DATA] first, then [GEOGRAPHIC_…" at bounding box center [411, 275] width 600 height 20
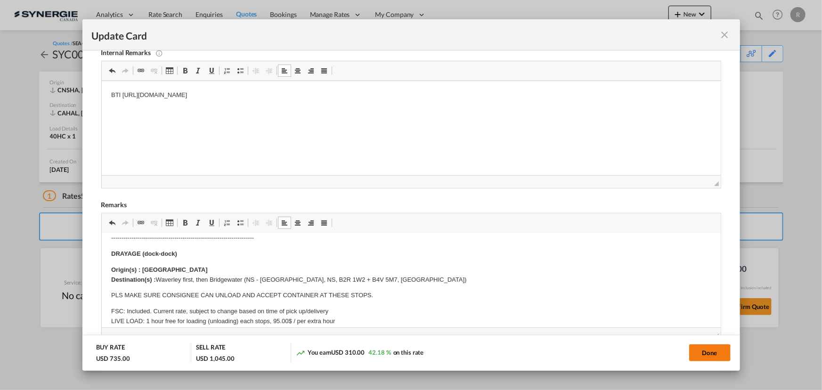
click at [709, 355] on button "Done" at bounding box center [709, 352] width 41 height 17
type input "[DATE]"
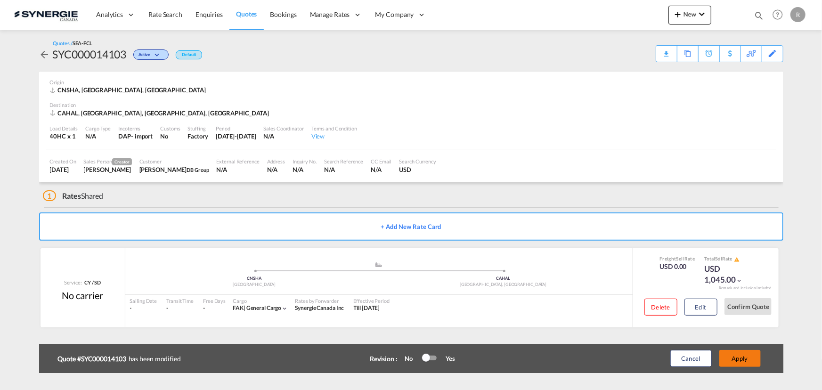
click at [733, 357] on button "Apply" at bounding box center [739, 358] width 41 height 17
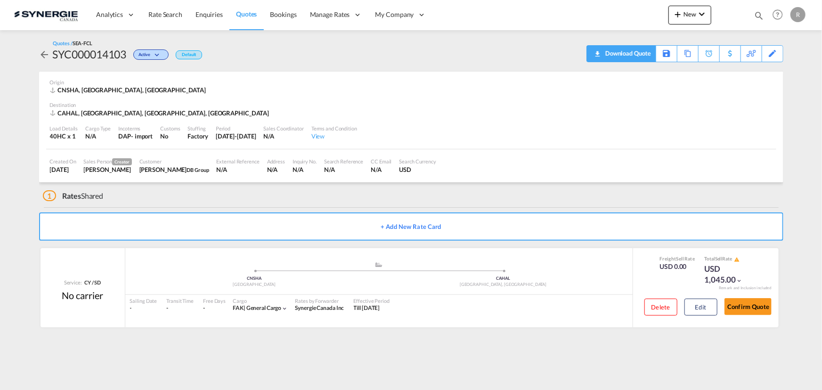
click at [600, 53] on md-icon "icon-download" at bounding box center [596, 50] width 11 height 7
